Goal: Task Accomplishment & Management: Complete application form

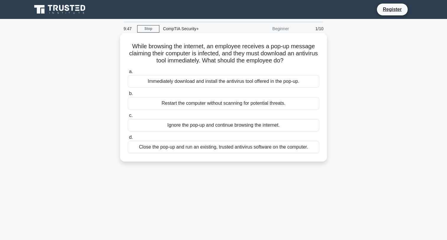
click at [157, 148] on div "Close the pop-up and run an existing, trusted antivirus software on the compute…" at bounding box center [224, 147] width 192 height 12
click at [128, 139] on input "d. Close the pop-up and run an existing, trusted antivirus software on the comp…" at bounding box center [128, 137] width 0 height 4
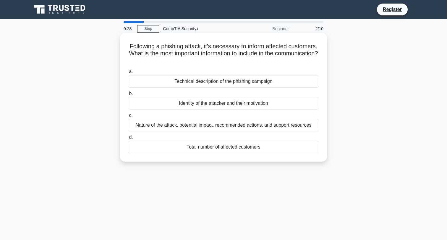
click at [169, 127] on div "Nature of the attack, potential impact, recommended actions, and support resour…" at bounding box center [224, 125] width 192 height 12
click at [128, 117] on input "c. Nature of the attack, potential impact, recommended actions, and support res…" at bounding box center [128, 116] width 0 height 4
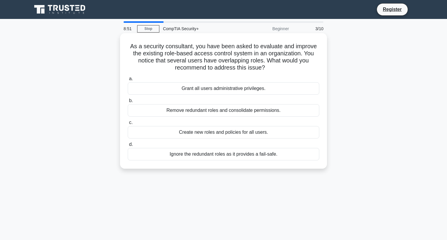
click at [170, 112] on div "Remove redundant roles and consolidate permissions." at bounding box center [224, 110] width 192 height 12
click at [128, 103] on input "b. Remove redundant roles and consolidate permissions." at bounding box center [128, 101] width 0 height 4
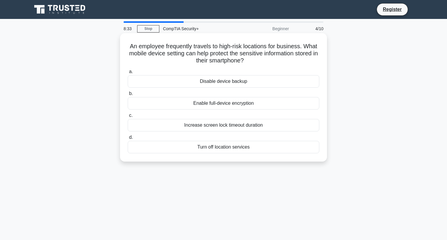
click at [177, 104] on div "Enable full-device encryption" at bounding box center [224, 103] width 192 height 12
click at [128, 96] on input "b. Enable full-device encryption" at bounding box center [128, 94] width 0 height 4
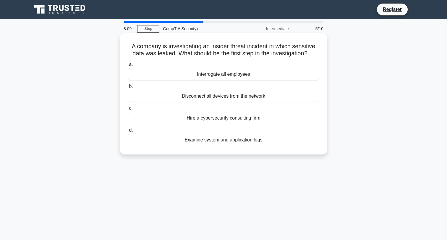
click at [179, 140] on div "Examine system and application logs" at bounding box center [224, 140] width 192 height 12
click at [128, 132] on input "d. Examine system and application logs" at bounding box center [128, 130] width 0 height 4
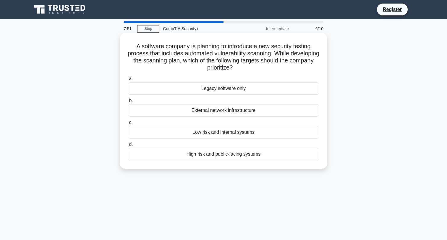
click at [186, 134] on div "Low risk and internal systems" at bounding box center [224, 132] width 192 height 12
click at [128, 125] on input "c. Low risk and internal systems" at bounding box center [128, 123] width 0 height 4
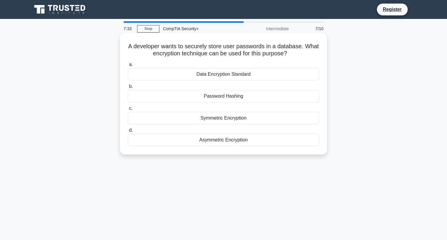
click at [194, 98] on div "Password Hashing" at bounding box center [224, 96] width 192 height 12
click at [128, 88] on input "b. Password Hashing" at bounding box center [128, 87] width 0 height 4
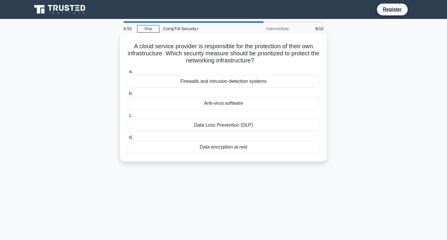
click at [172, 80] on div "Firewalls and intrusion detection systems" at bounding box center [224, 81] width 192 height 12
click at [128, 74] on input "a. Firewalls and intrusion detection systems" at bounding box center [128, 72] width 0 height 4
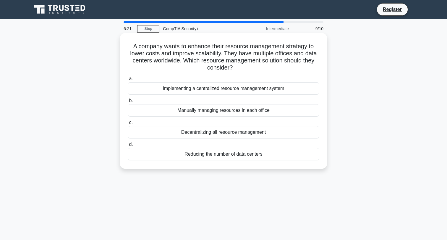
click at [155, 88] on div "Implementing a centralized resource management system" at bounding box center [224, 88] width 192 height 12
click at [128, 81] on input "a. Implementing a centralized resource management system" at bounding box center [128, 79] width 0 height 4
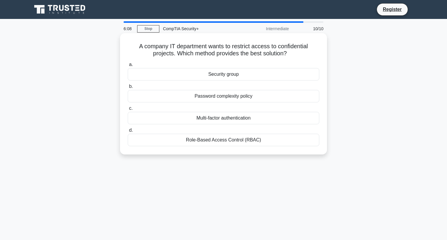
click at [179, 141] on div "Role-Based Access Control (RBAC)" at bounding box center [224, 140] width 192 height 12
click at [128, 132] on input "d. Role-Based Access Control (RBAC)" at bounding box center [128, 130] width 0 height 4
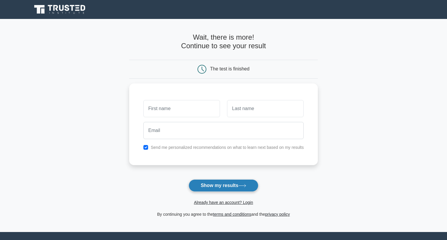
click at [211, 184] on button "Show my results" at bounding box center [224, 185] width 70 height 12
type input "Kaycee"
type input "kruse"
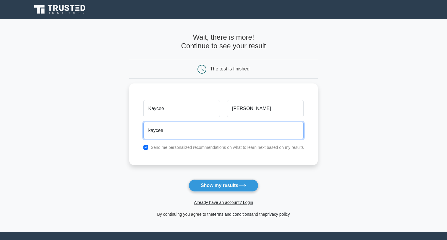
type input "kaycee828@gmail.com"
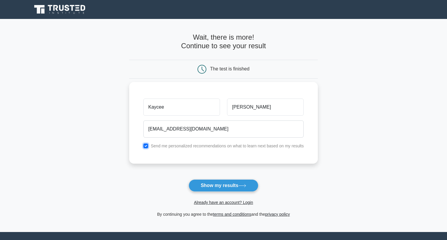
click at [148, 145] on input "checkbox" at bounding box center [145, 145] width 5 height 5
checkbox input "false"
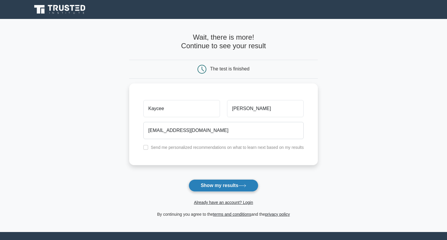
click at [210, 185] on button "Show my results" at bounding box center [224, 185] width 70 height 12
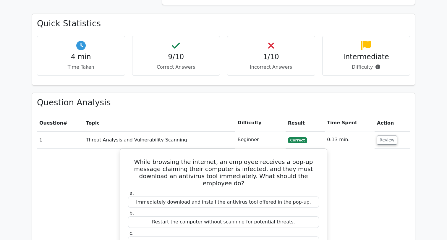
scroll to position [389, 0]
